Goal: Task Accomplishment & Management: Use online tool/utility

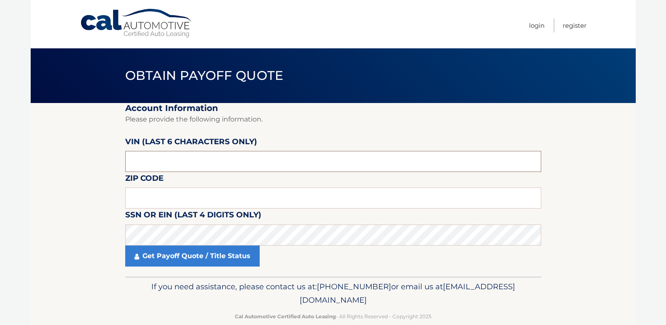
click at [195, 166] on input "text" at bounding box center [333, 161] width 416 height 21
click at [188, 194] on input "text" at bounding box center [333, 198] width 416 height 21
click at [190, 156] on input "text" at bounding box center [333, 161] width 416 height 21
type input "403214"
click at [200, 196] on input "text" at bounding box center [333, 198] width 416 height 21
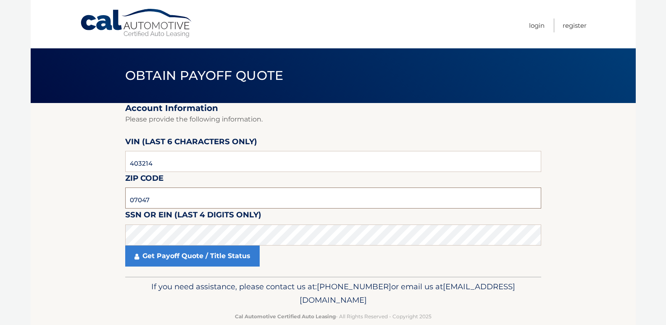
type input "07047"
click button "For Originating Dealer" at bounding box center [0, 0] width 0 height 0
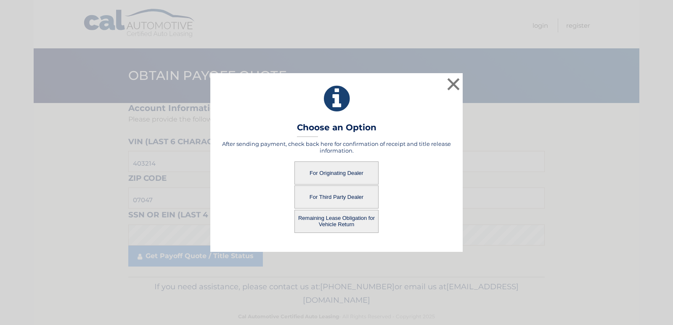
drag, startPoint x: 333, startPoint y: 226, endPoint x: 327, endPoint y: 226, distance: 5.9
click at [331, 226] on button "Remaining Lease Obligation for Vehicle Return" at bounding box center [336, 221] width 84 height 23
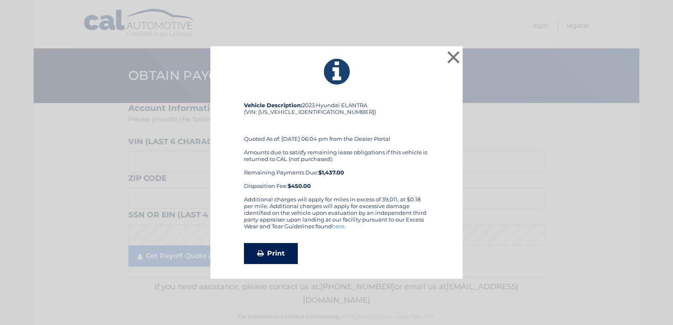
click at [271, 252] on link "Print" at bounding box center [271, 253] width 54 height 21
click at [458, 58] on button "×" at bounding box center [453, 57] width 17 height 17
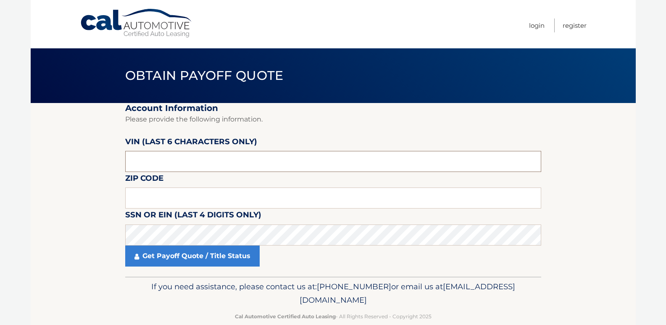
click at [219, 168] on input "text" at bounding box center [333, 161] width 416 height 21
